Goal: Find specific page/section: Find specific page/section

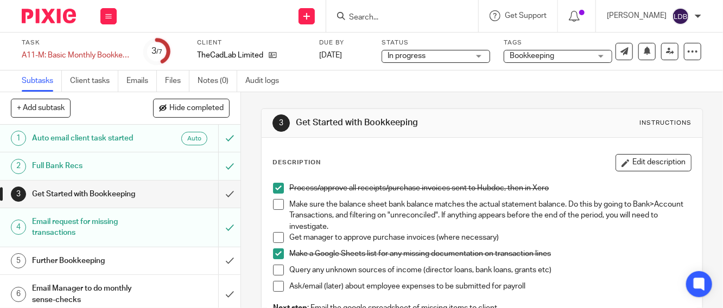
scroll to position [121, 0]
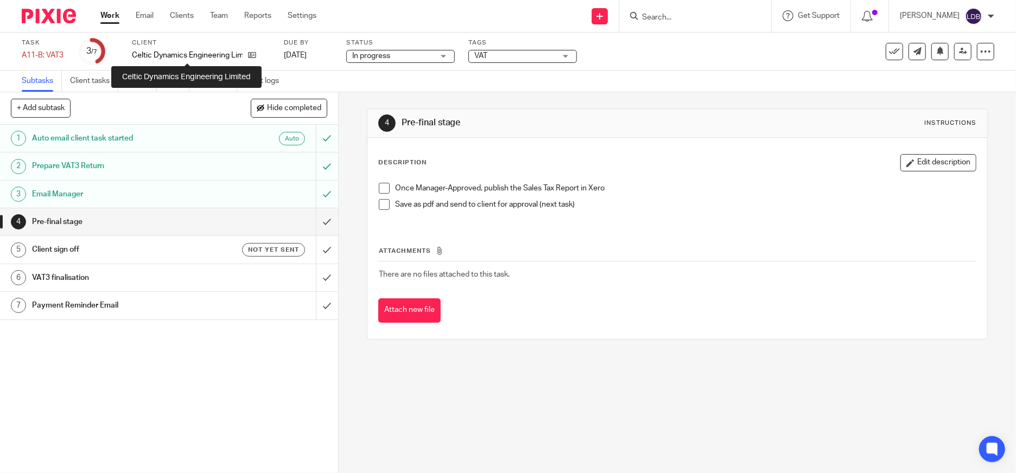
click at [167, 51] on p "Celtic Dynamics Engineering Limited" at bounding box center [187, 55] width 111 height 11
click at [186, 16] on link "Clients" at bounding box center [182, 15] width 24 height 11
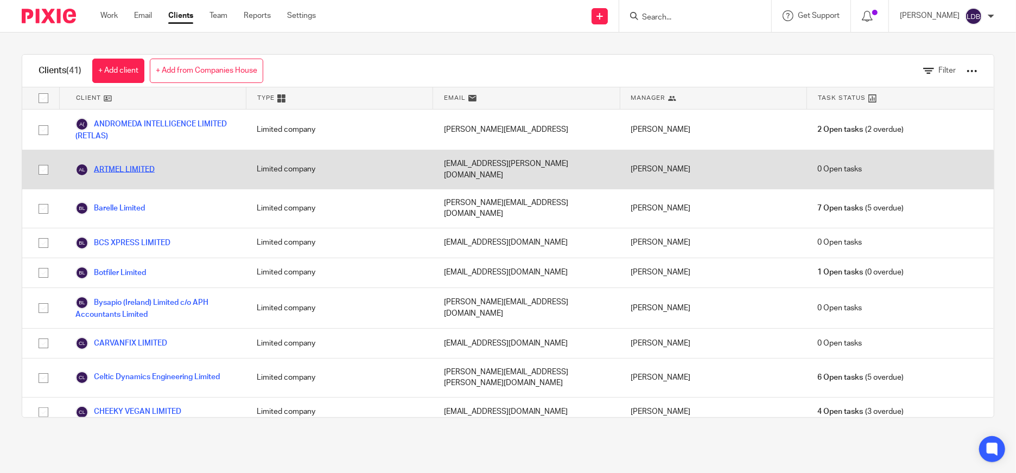
click at [143, 168] on link "ARTMEL LIMITED" at bounding box center [114, 169] width 79 height 13
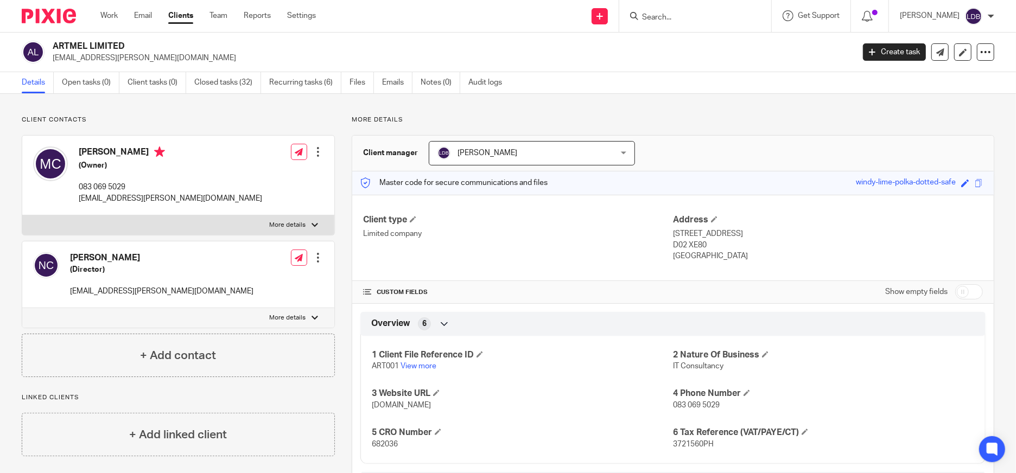
click at [172, 9] on div "Work Email Clients Team Reports Settings Work Email Clients Team Reports Settin…" at bounding box center [211, 16] width 243 height 32
click at [179, 15] on link "Clients" at bounding box center [180, 15] width 25 height 11
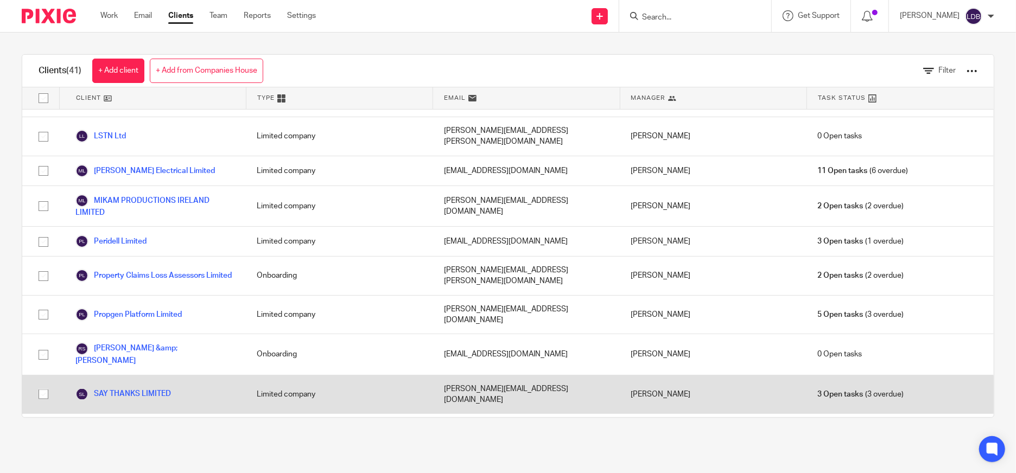
scroll to position [981, 0]
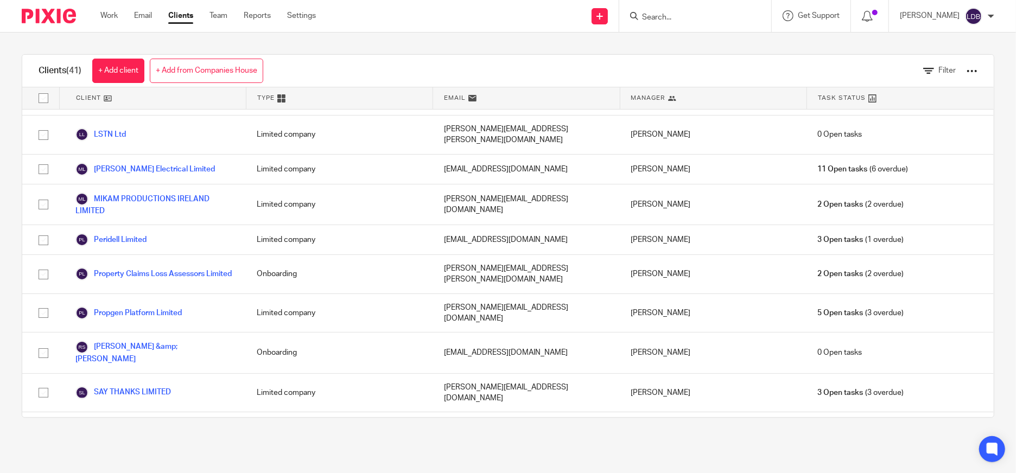
click at [671, 13] on input "Search" at bounding box center [690, 18] width 98 height 10
type input "White"
click button "submit" at bounding box center [0, 0] width 0 height 0
click at [755, 14] on button "reset" at bounding box center [751, 14] width 11 height 11
